Goal: Information Seeking & Learning: Learn about a topic

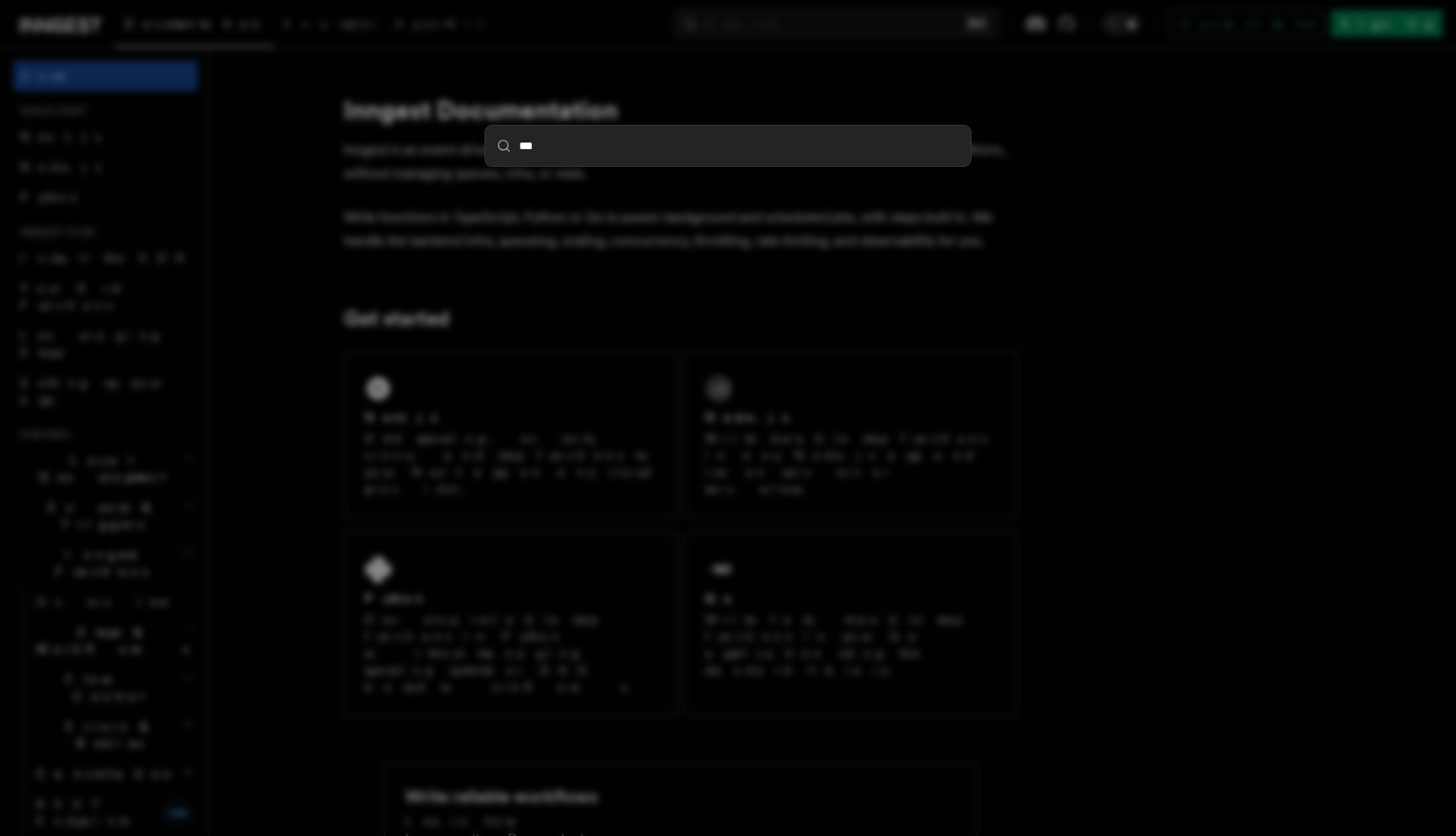
type input "***"
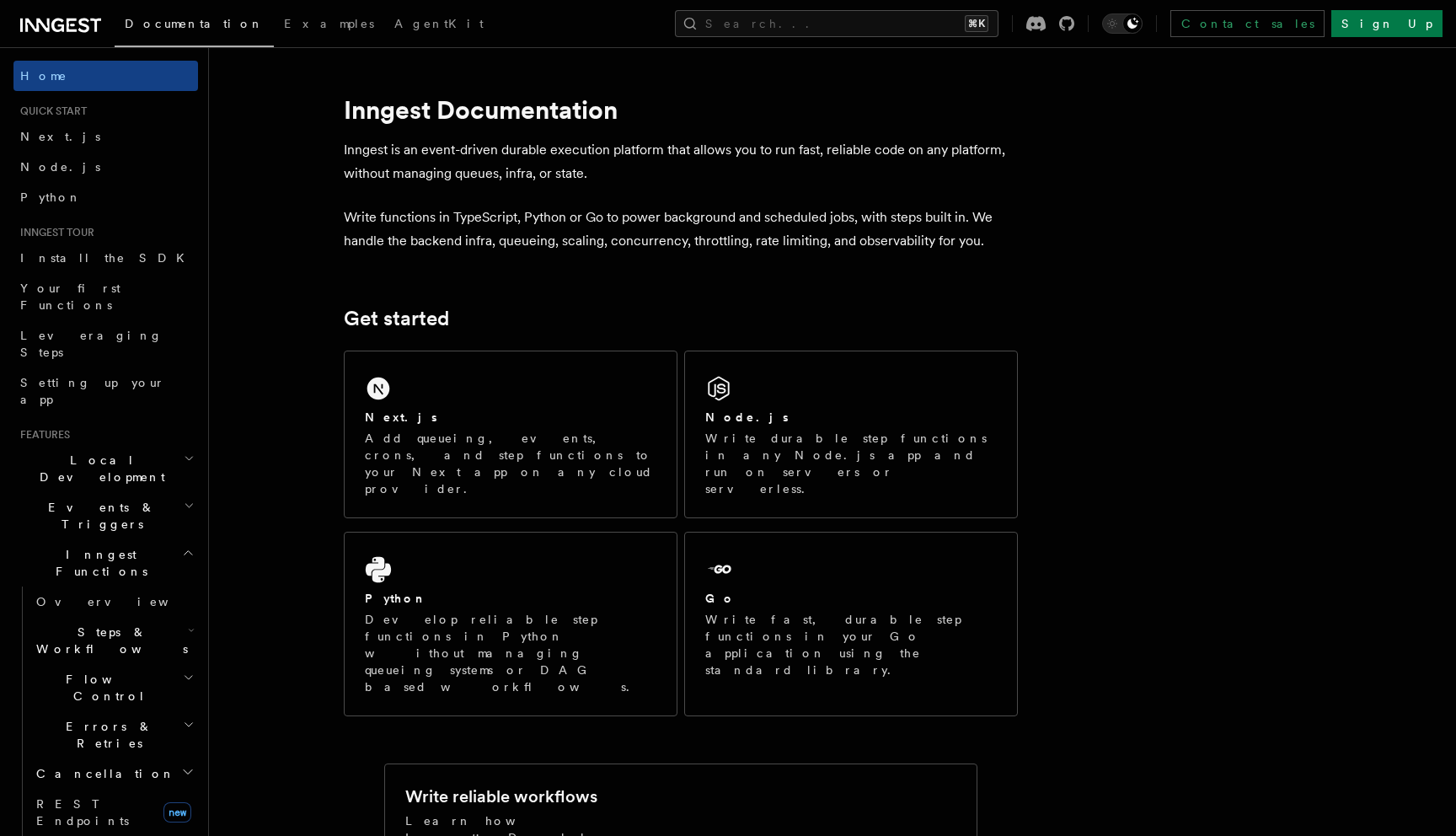
click at [1074, 17] on div at bounding box center [1050, 24] width 48 height 15
drag, startPoint x: 1173, startPoint y: 17, endPoint x: 1166, endPoint y: 177, distance: 160.2
click at [1074, 18] on div at bounding box center [1050, 24] width 48 height 15
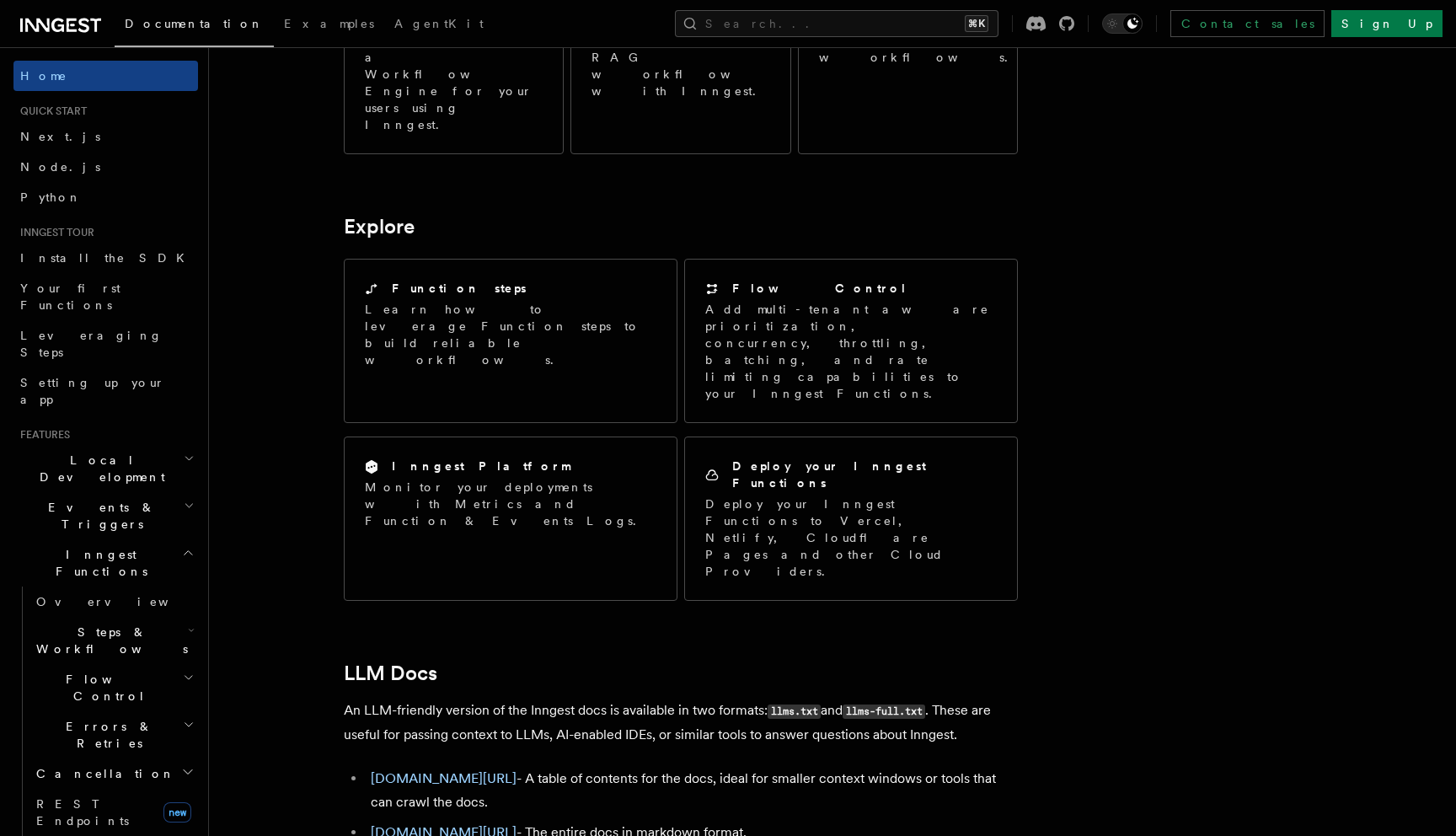
scroll to position [1315, 0]
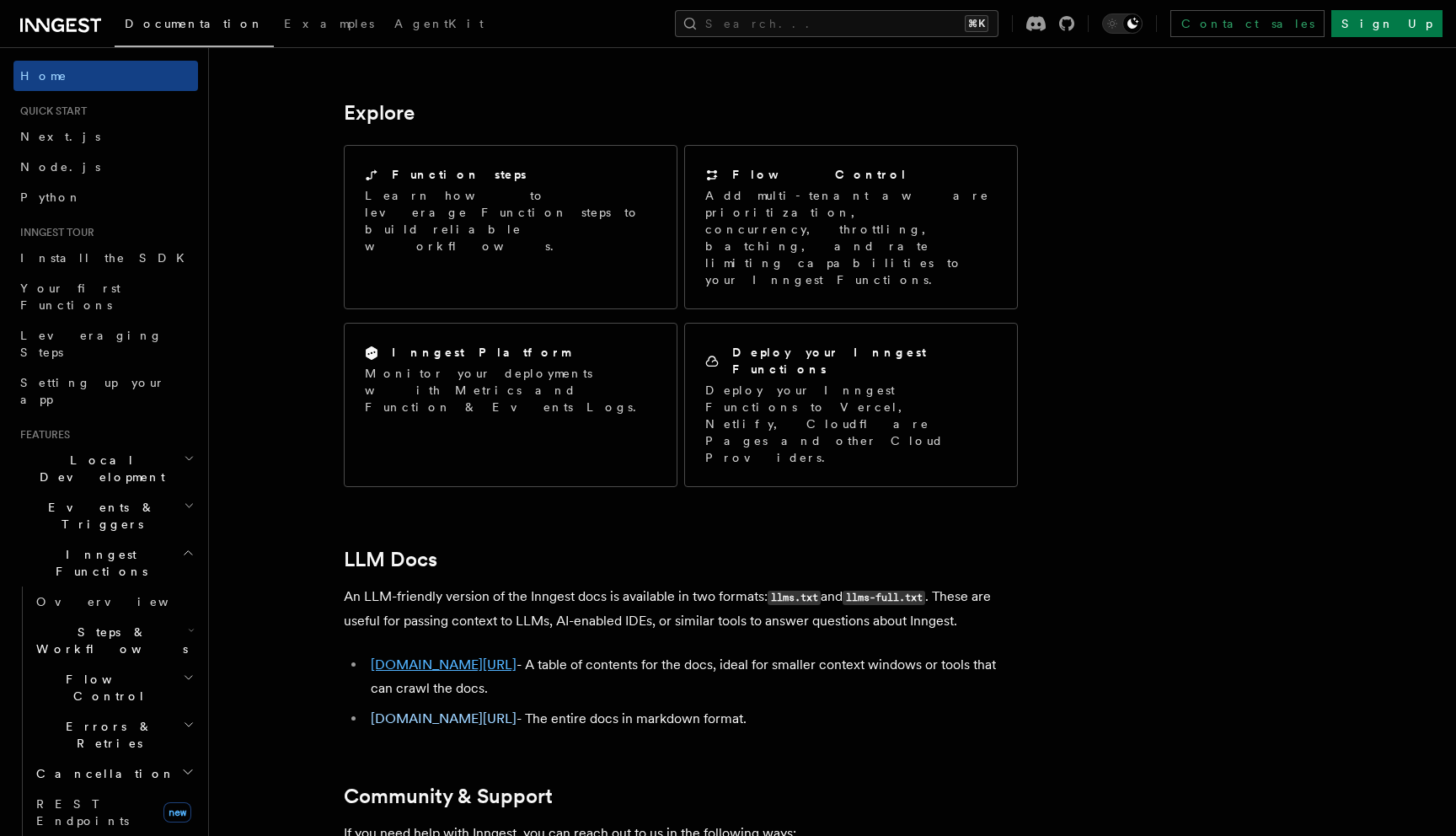
click at [463, 656] on link "[DOMAIN_NAME][URL]" at bounding box center [444, 664] width 146 height 16
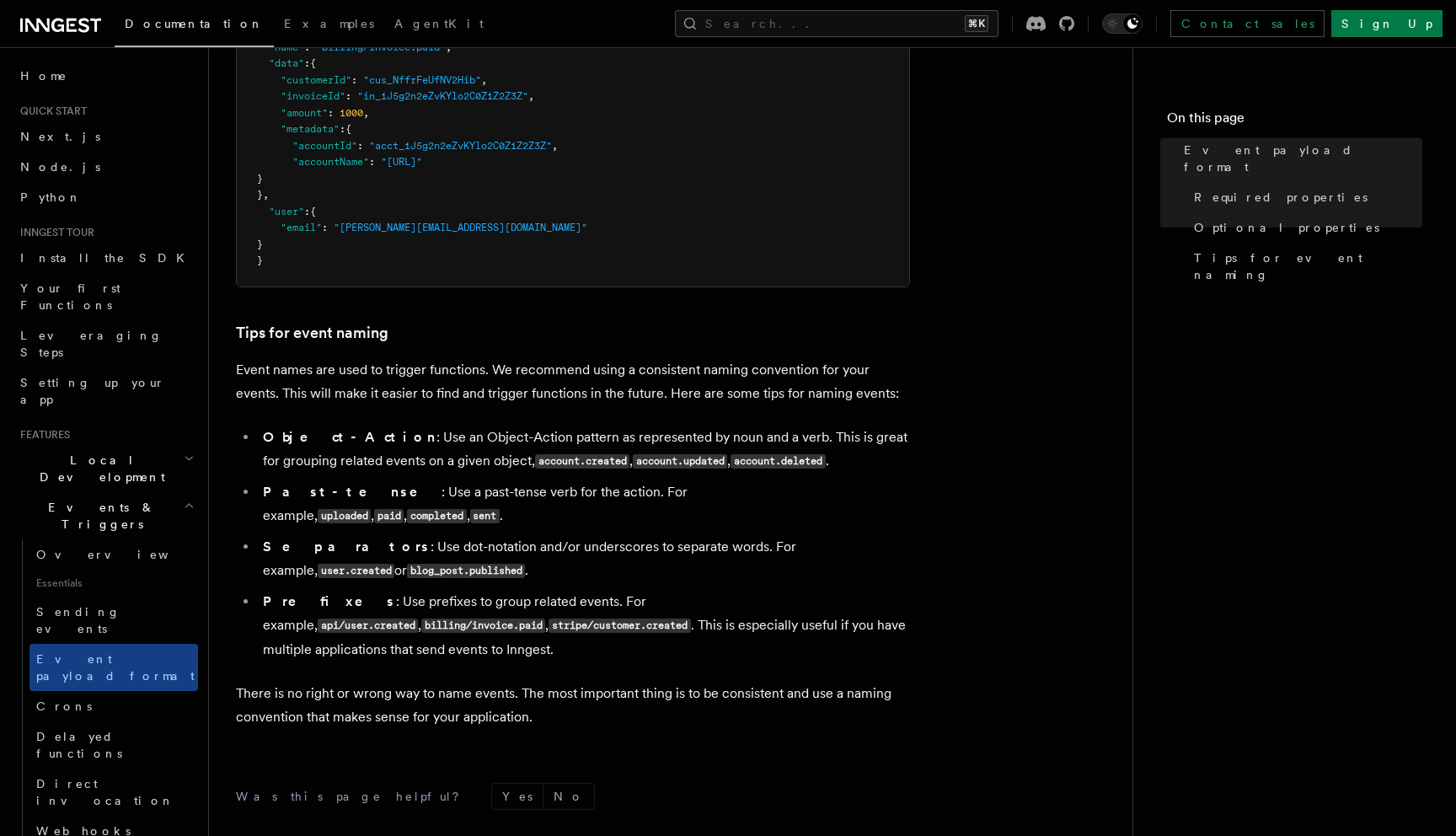
scroll to position [1058, 0]
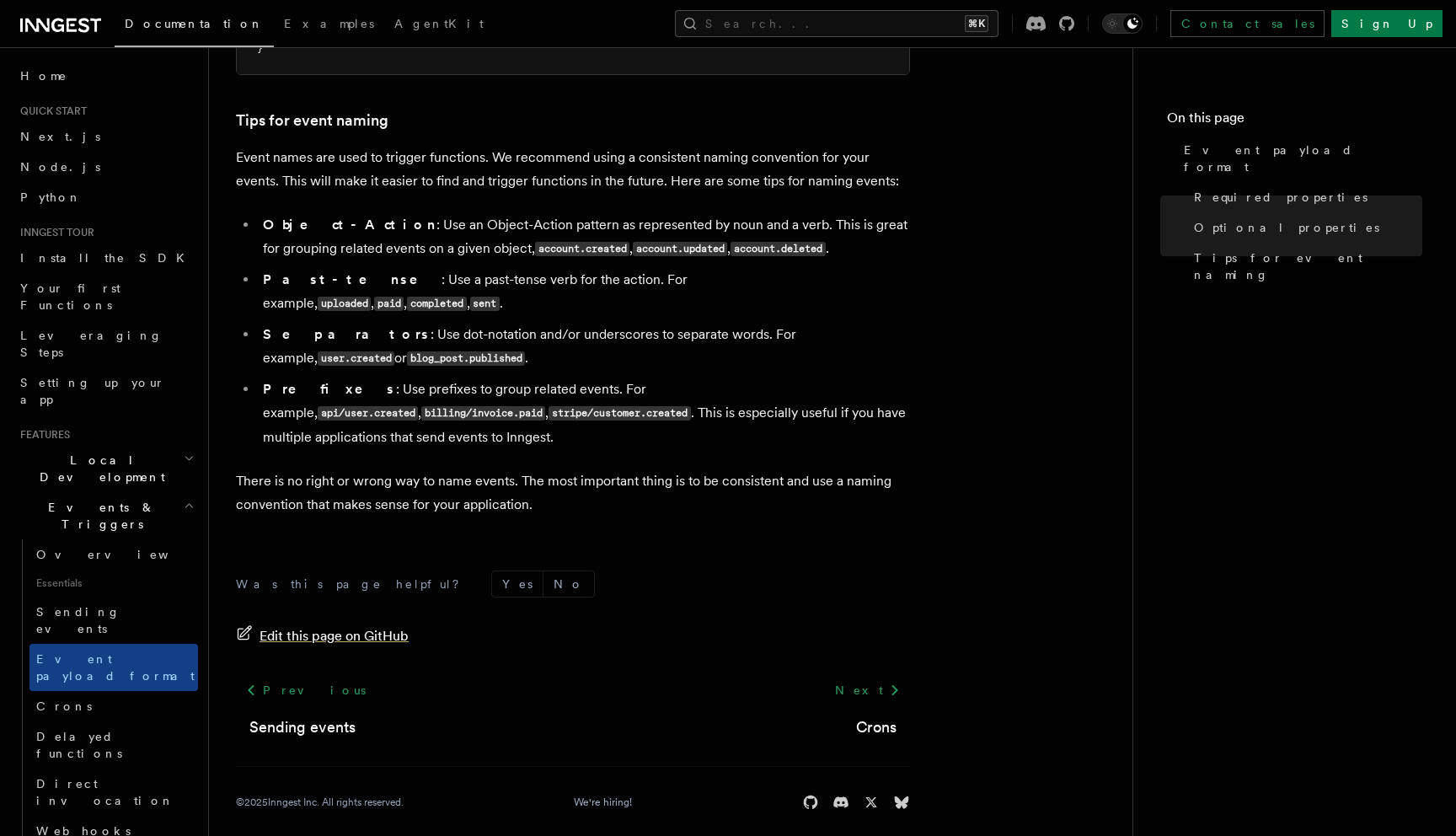
click at [316, 626] on span "Edit this page on GitHub" at bounding box center [333, 636] width 149 height 24
